Goal: Use online tool/utility: Utilize a website feature to perform a specific function

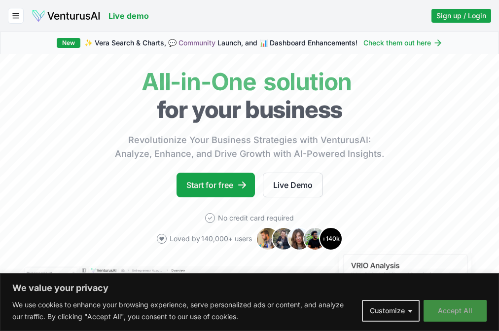
click at [442, 309] on button "Accept All" at bounding box center [455, 311] width 63 height 22
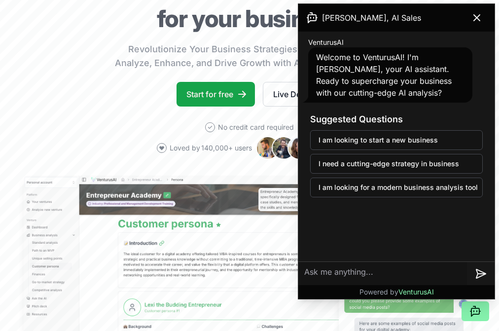
scroll to position [99, 0]
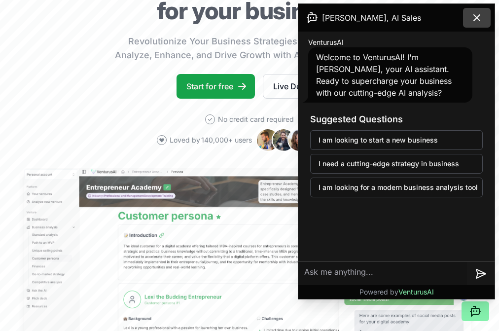
click at [476, 18] on icon at bounding box center [477, 18] width 6 height 6
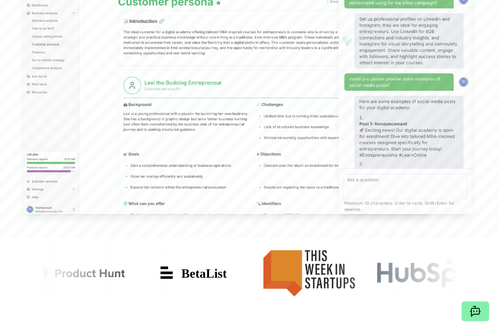
scroll to position [0, 0]
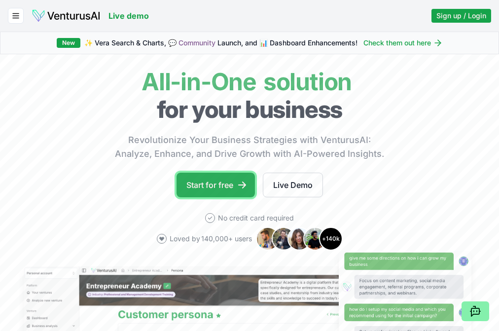
click at [204, 187] on link "Start for free" at bounding box center [216, 185] width 78 height 25
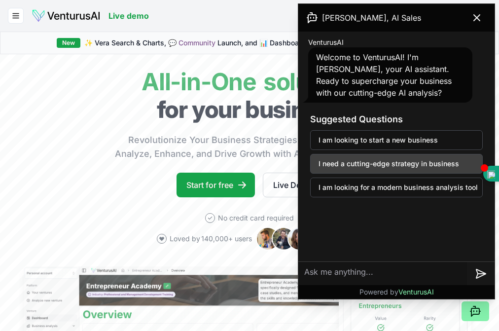
click at [406, 168] on button "I need a cutting-edge strategy in business" at bounding box center [396, 164] width 173 height 20
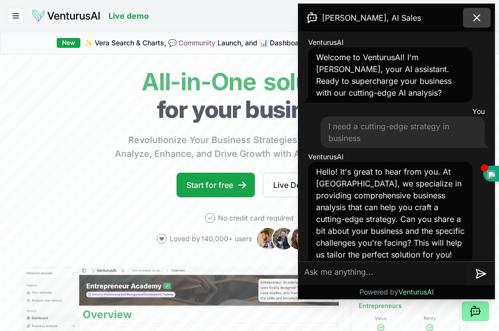
scroll to position [9, 0]
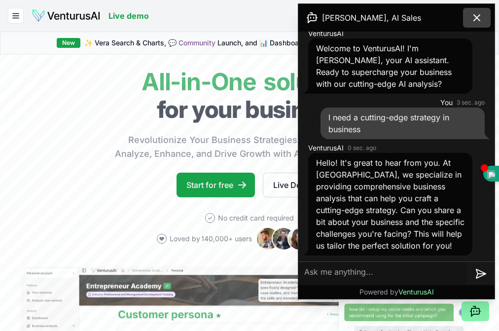
click at [476, 17] on icon at bounding box center [477, 18] width 6 height 6
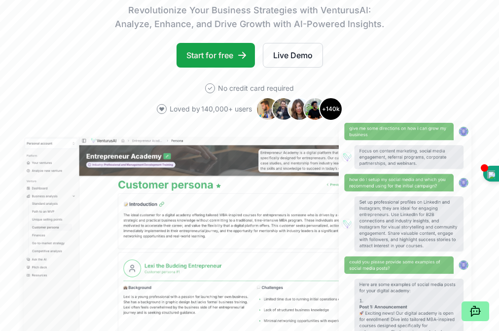
scroll to position [110, 0]
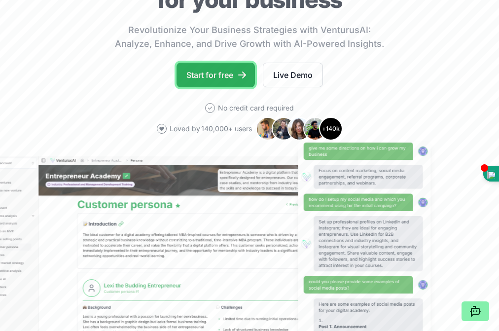
click at [206, 75] on link "Start for free" at bounding box center [216, 75] width 78 height 25
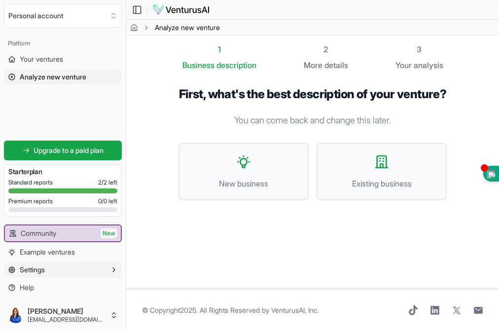
click at [58, 271] on button "Settings" at bounding box center [63, 270] width 118 height 16
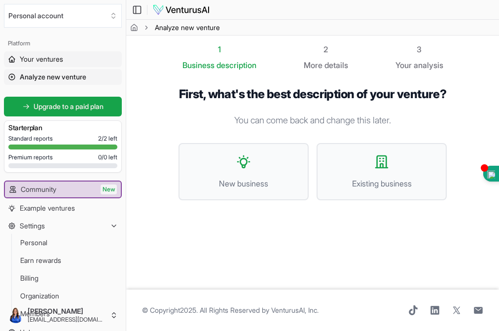
click at [61, 58] on span "Your ventures" at bounding box center [41, 59] width 43 height 10
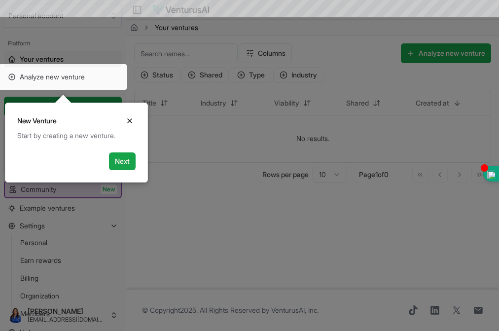
click at [68, 75] on div at bounding box center [63, 77] width 128 height 26
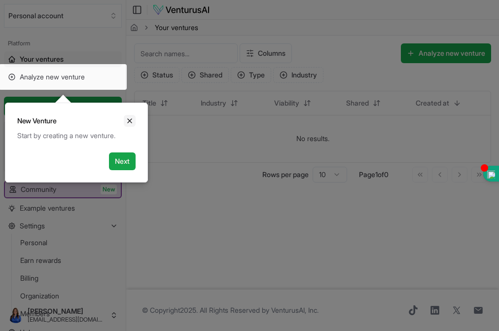
click at [130, 119] on icon "Close" at bounding box center [130, 121] width 8 height 8
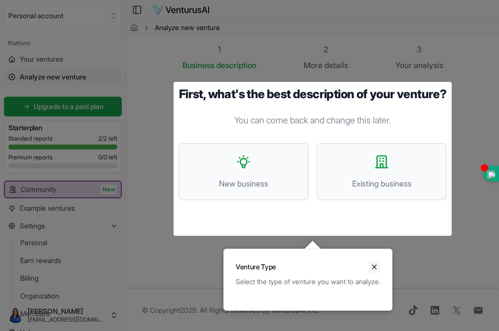
click at [378, 267] on icon "Close" at bounding box center [374, 267] width 8 height 8
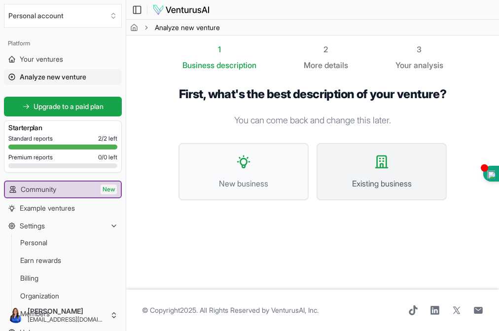
click at [370, 168] on button "Existing business" at bounding box center [382, 171] width 130 height 57
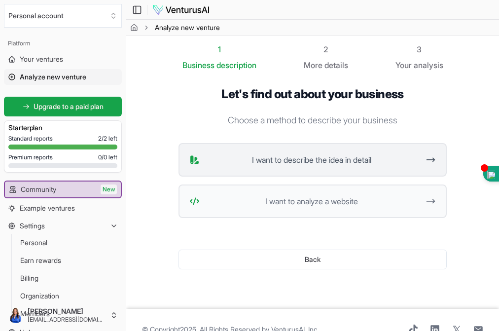
click at [274, 156] on span "I want to describe the idea in detail" at bounding box center [312, 160] width 216 height 12
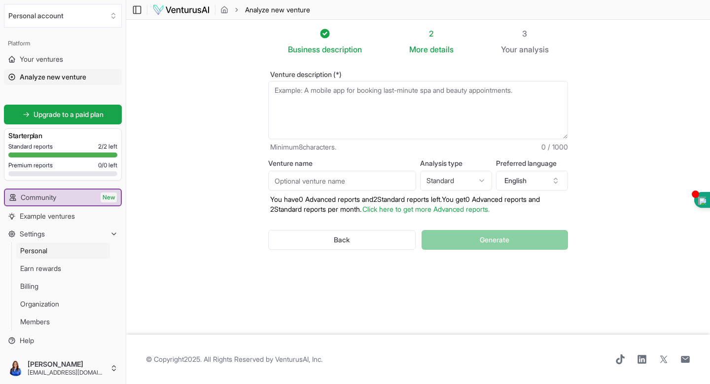
click at [45, 248] on span "Personal" at bounding box center [33, 251] width 27 height 10
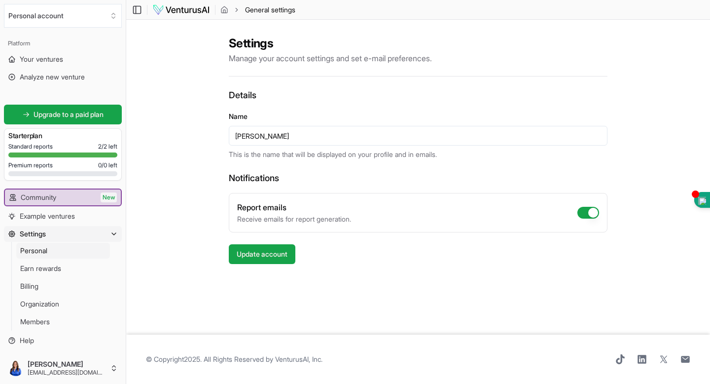
click at [40, 234] on span "Settings" at bounding box center [33, 234] width 26 height 10
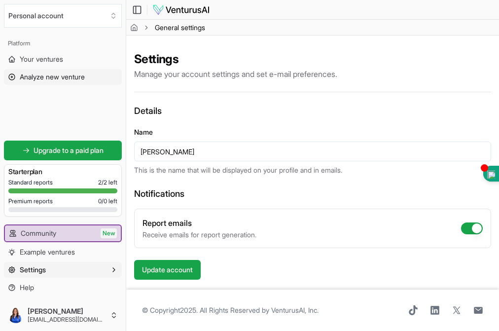
click at [54, 79] on span "Analyze new venture" at bounding box center [52, 77] width 65 height 10
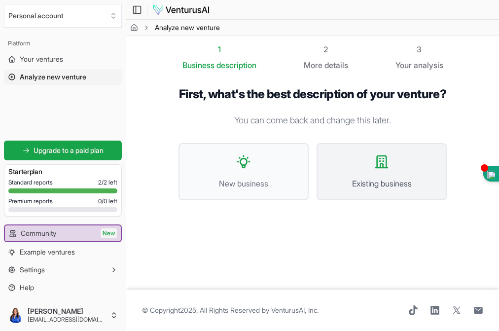
click at [352, 191] on button "Existing business" at bounding box center [382, 171] width 130 height 57
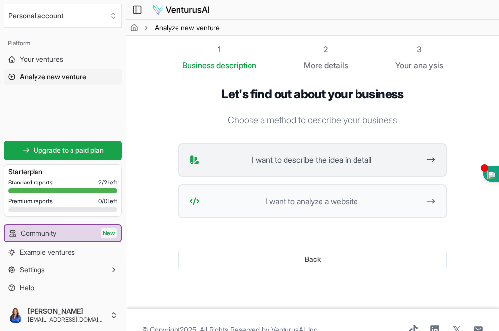
click at [291, 163] on span "I want to describe the idea in detail" at bounding box center [312, 160] width 216 height 12
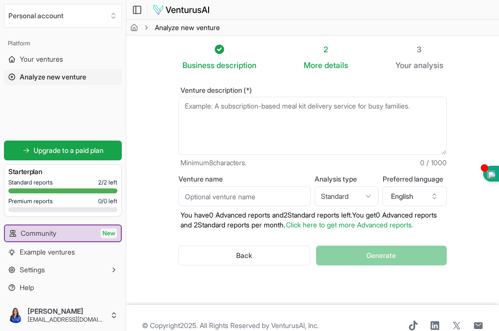
click at [241, 108] on textarea "Venture description (*)" at bounding box center [312, 126] width 268 height 58
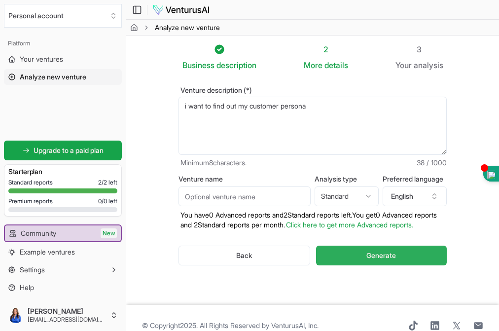
type textarea "i want to find out my customer persona"
click at [362, 265] on button "Generate" at bounding box center [381, 256] width 131 height 20
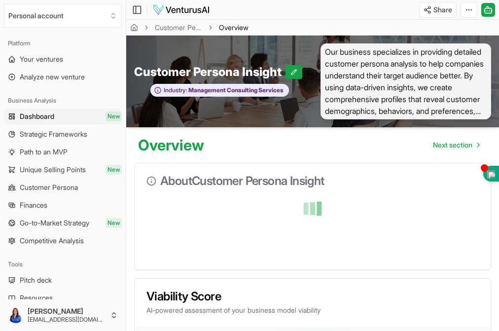
click at [56, 187] on span "Customer Persona" at bounding box center [49, 187] width 58 height 10
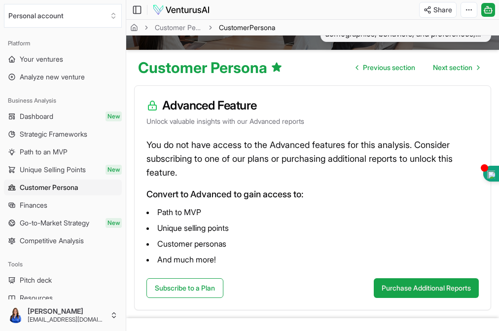
scroll to position [78, 0]
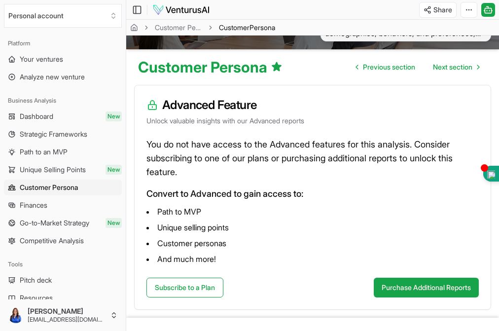
click at [62, 220] on span "Go-to-Market Strategy" at bounding box center [55, 223] width 70 height 10
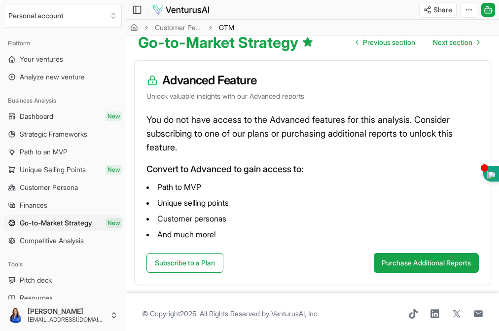
scroll to position [96, 0]
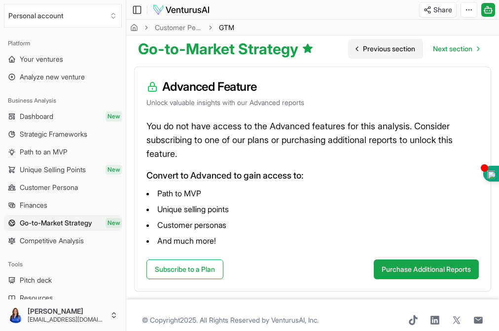
click at [388, 53] on span "Previous section" at bounding box center [389, 49] width 52 height 10
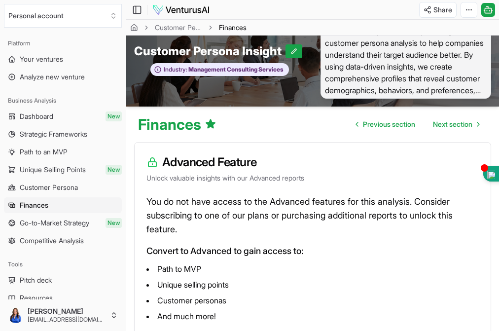
scroll to position [5, 0]
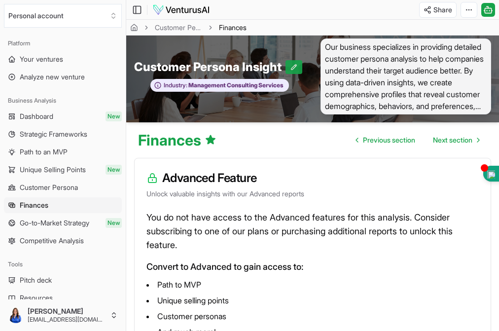
click at [293, 67] on icon at bounding box center [293, 66] width 5 height 5
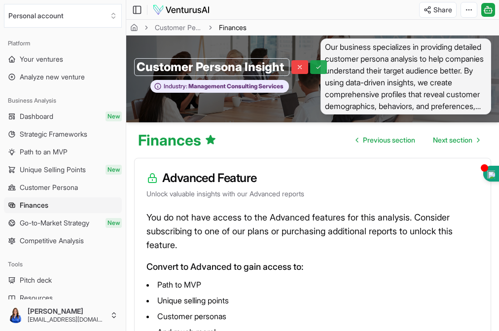
click at [315, 67] on icon at bounding box center [318, 67] width 7 height 7
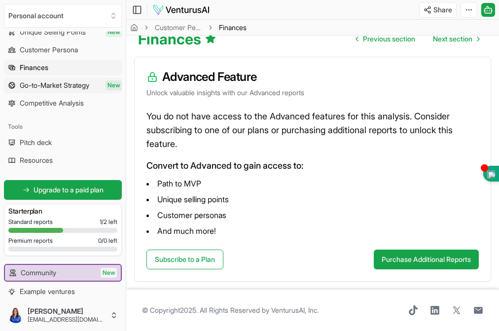
scroll to position [140, 0]
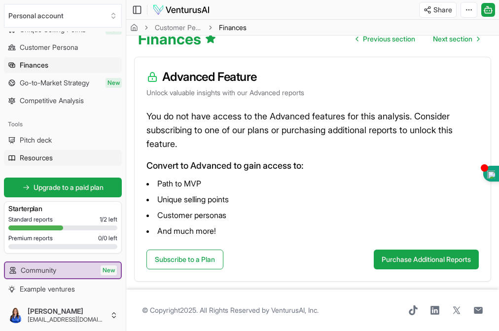
click at [43, 157] on span "Resources" at bounding box center [36, 158] width 33 height 10
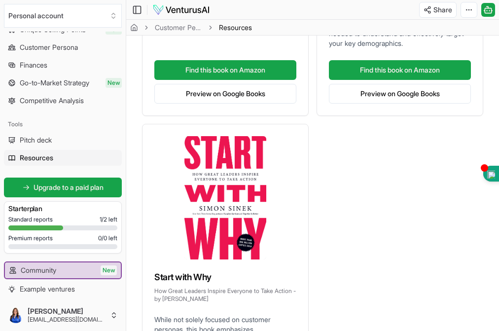
scroll to position [314, 0]
